Goal: Browse casually

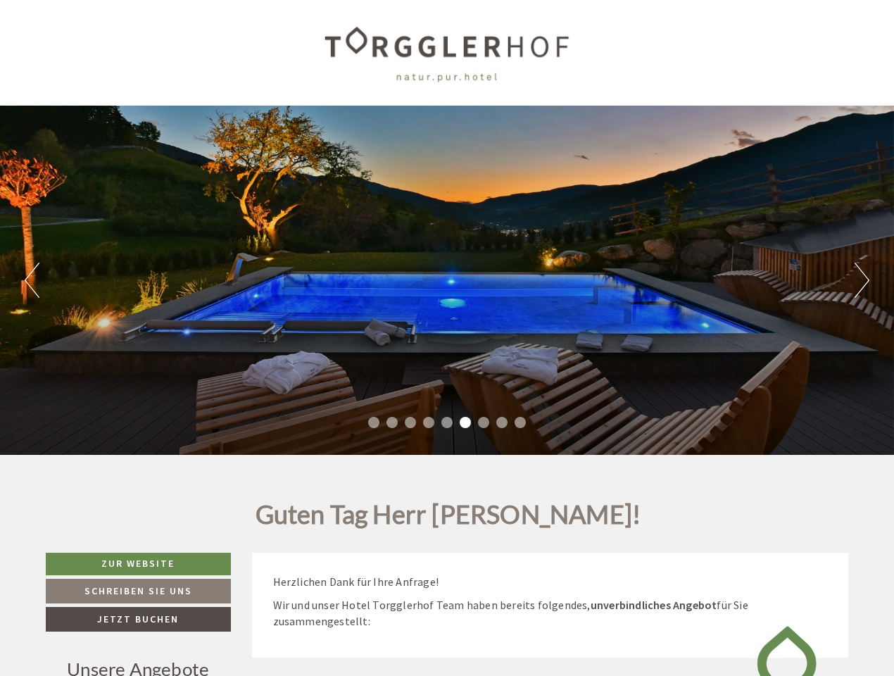
click at [447, 338] on div "Previous Next 1 2 3 4 5 6 7 8 9" at bounding box center [447, 280] width 894 height 349
click at [32, 280] on button "Previous" at bounding box center [32, 279] width 15 height 35
click at [447, 280] on div "Previous Next 1 2 3 4 5 6 7 8 9" at bounding box center [447, 280] width 894 height 349
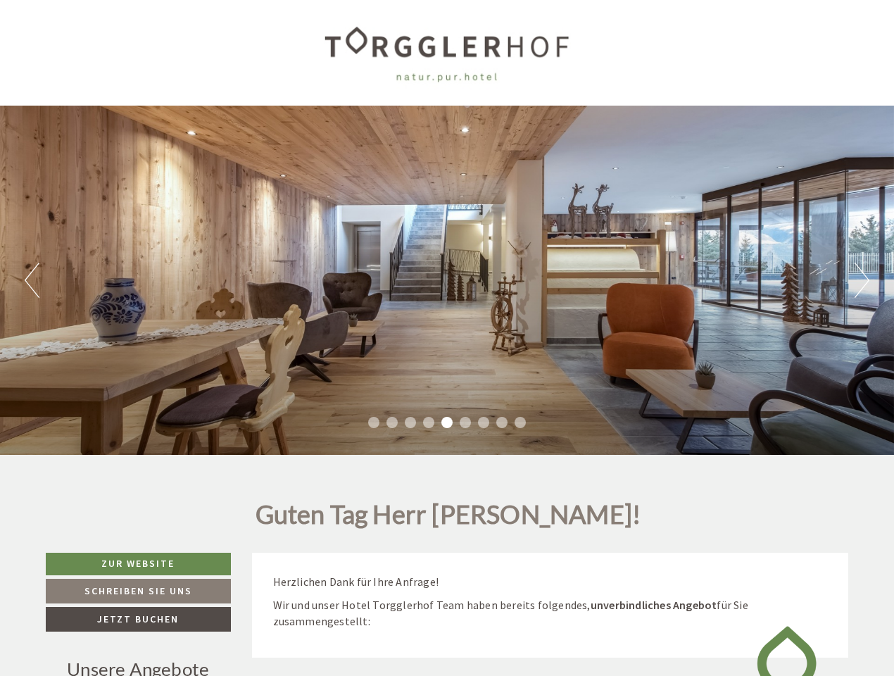
click at [861, 280] on button "Next" at bounding box center [861, 279] width 15 height 35
click at [374, 422] on li "1" at bounding box center [373, 422] width 11 height 11
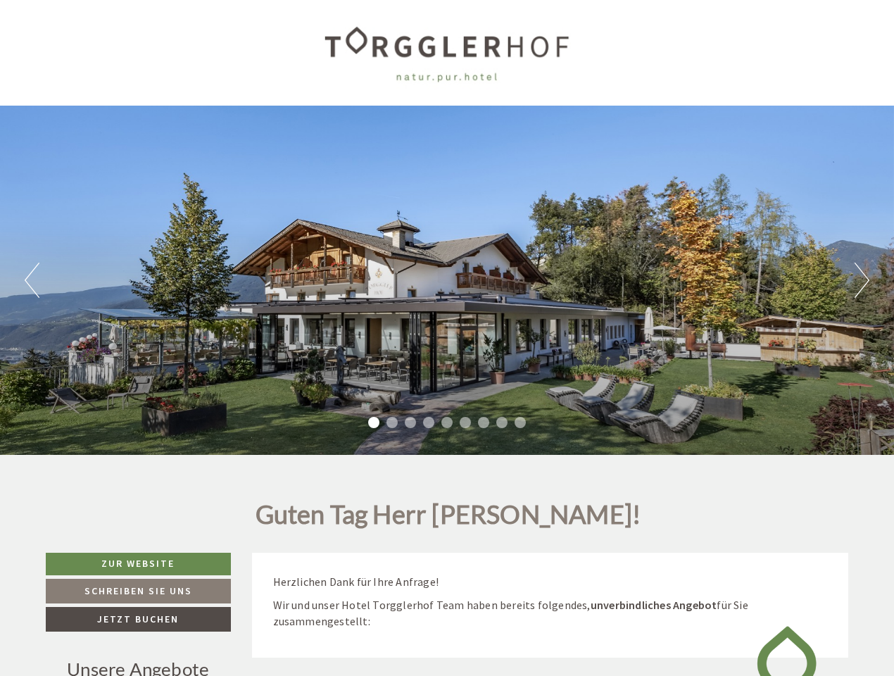
click at [392, 422] on li "2" at bounding box center [391, 422] width 11 height 11
click at [410, 422] on li "3" at bounding box center [410, 422] width 11 height 11
click at [429, 422] on li "4" at bounding box center [428, 422] width 11 height 11
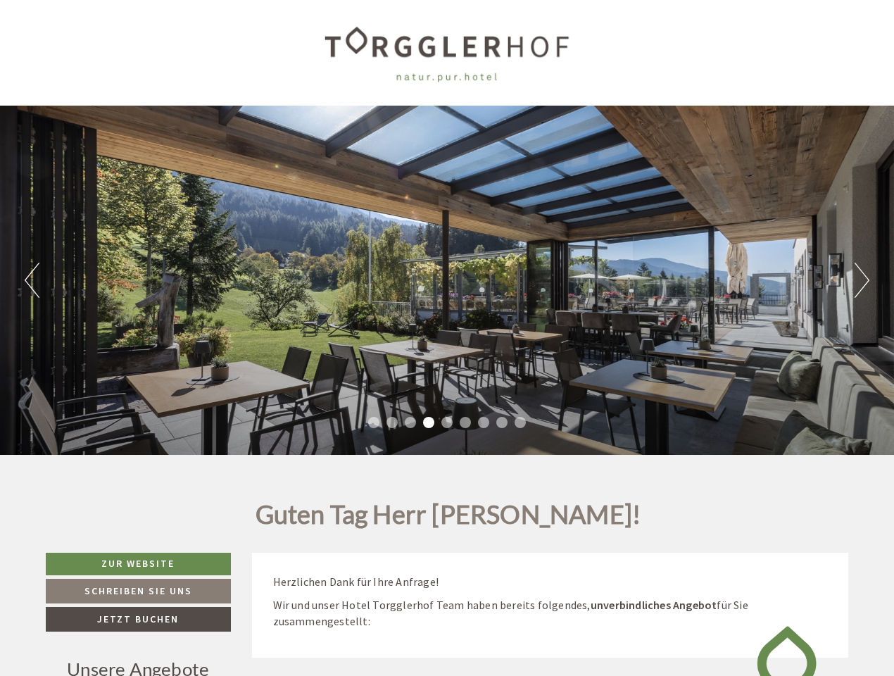
click at [447, 422] on li "5" at bounding box center [446, 422] width 11 height 11
click at [465, 422] on li "6" at bounding box center [464, 422] width 11 height 11
